Goal: Information Seeking & Learning: Learn about a topic

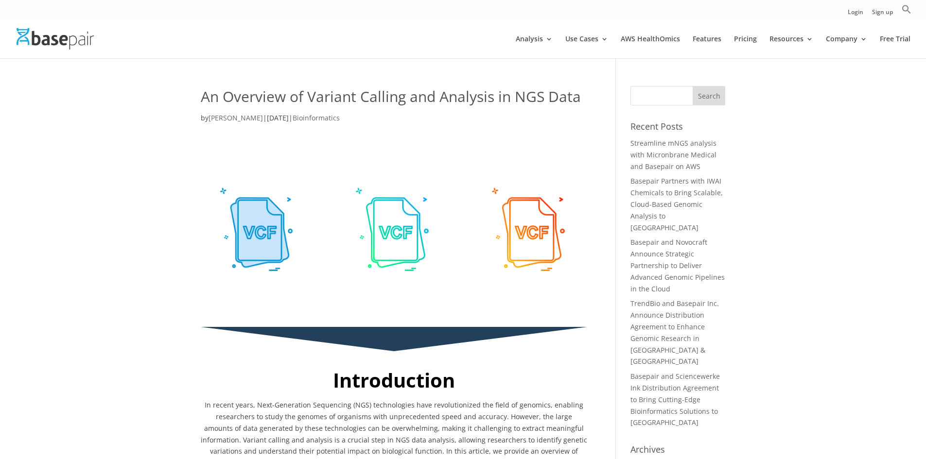
drag, startPoint x: 659, startPoint y: 249, endPoint x: 566, endPoint y: 117, distance: 161.8
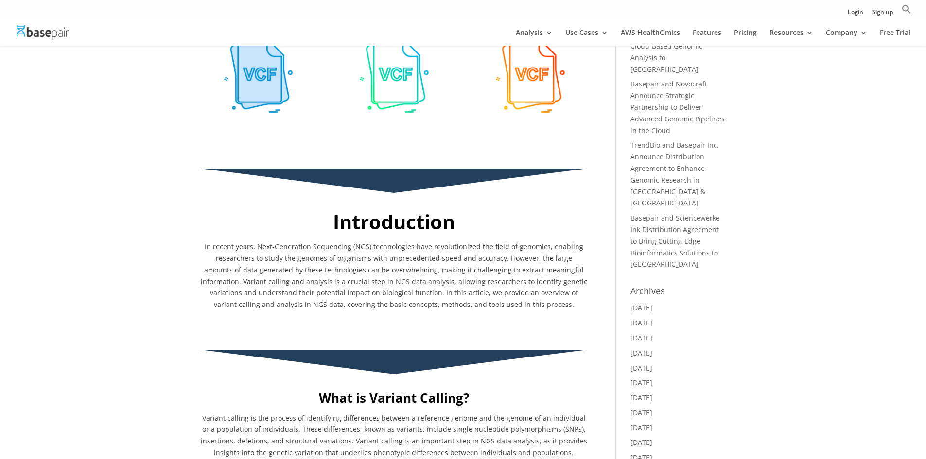
scroll to position [194, 0]
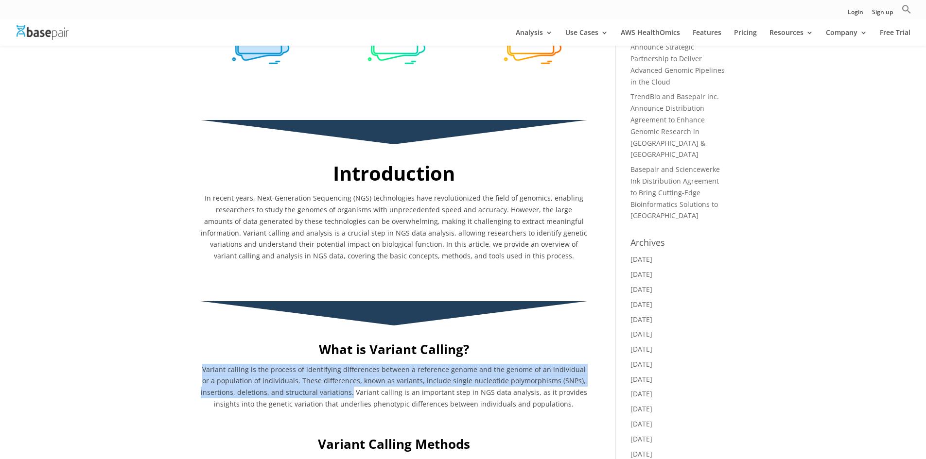
drag, startPoint x: 356, startPoint y: 395, endPoint x: 201, endPoint y: 367, distance: 157.0
click at [201, 367] on p "Variant calling is the process of identifying differences between a reference g…" at bounding box center [394, 390] width 386 height 53
copy span "Variant calling is the process of identifying differences between a reference g…"
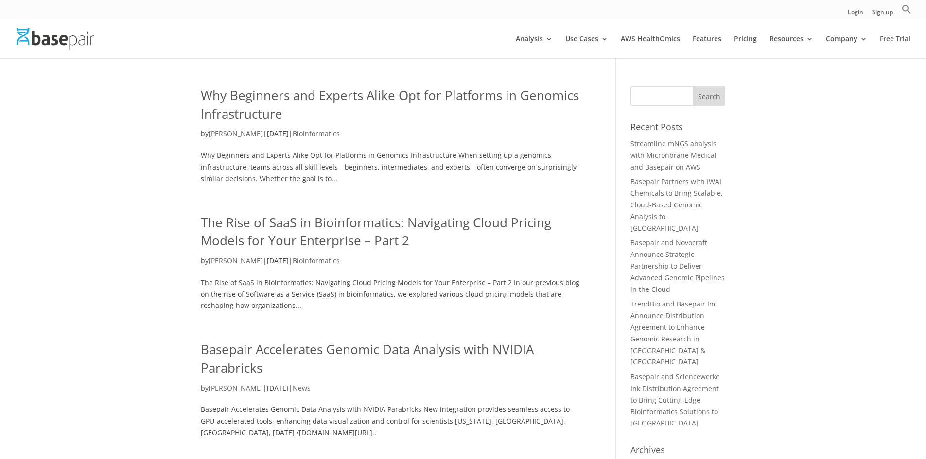
drag, startPoint x: 208, startPoint y: 130, endPoint x: 247, endPoint y: 133, distance: 39.4
click at [247, 133] on p "by [PERSON_NAME] | [DATE] | Bioinformatics" at bounding box center [394, 137] width 386 height 19
copy p "[PERSON_NAME]"
drag, startPoint x: 847, startPoint y: 161, endPoint x: 743, endPoint y: 29, distance: 168.1
